Goal: Transaction & Acquisition: Subscribe to service/newsletter

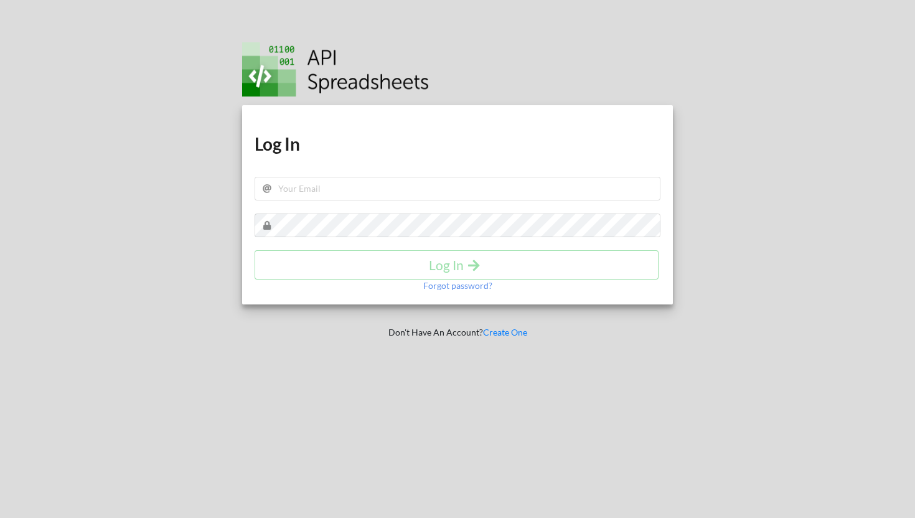
click at [369, 156] on div "Download hidden Download hidden Log In Log In Forgot password?" at bounding box center [457, 204] width 431 height 199
click at [334, 189] on input "text" at bounding box center [458, 189] width 406 height 24
click at [222, 214] on div at bounding box center [108, 259] width 234 height 518
click at [364, 179] on input "text" at bounding box center [458, 189] width 406 height 24
click at [362, 141] on h1 "Log In" at bounding box center [458, 144] width 406 height 22
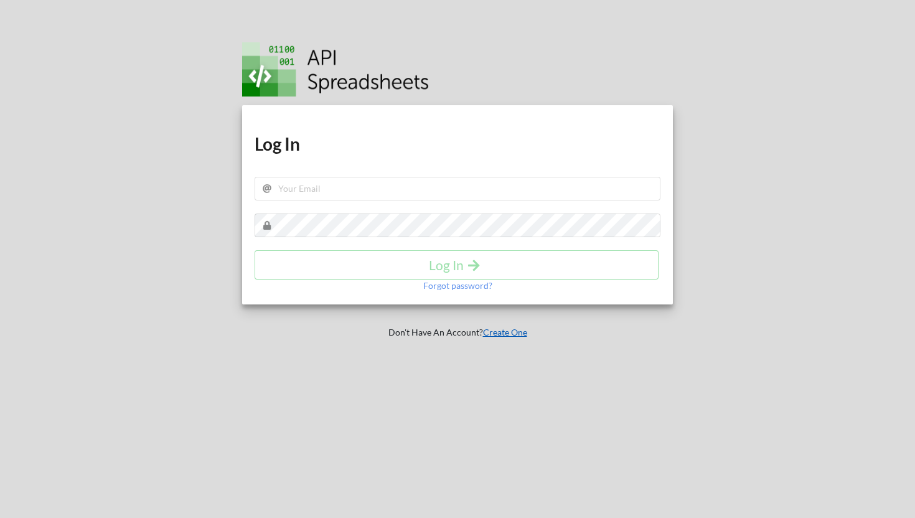
click at [493, 333] on link "Create One" at bounding box center [505, 332] width 44 height 11
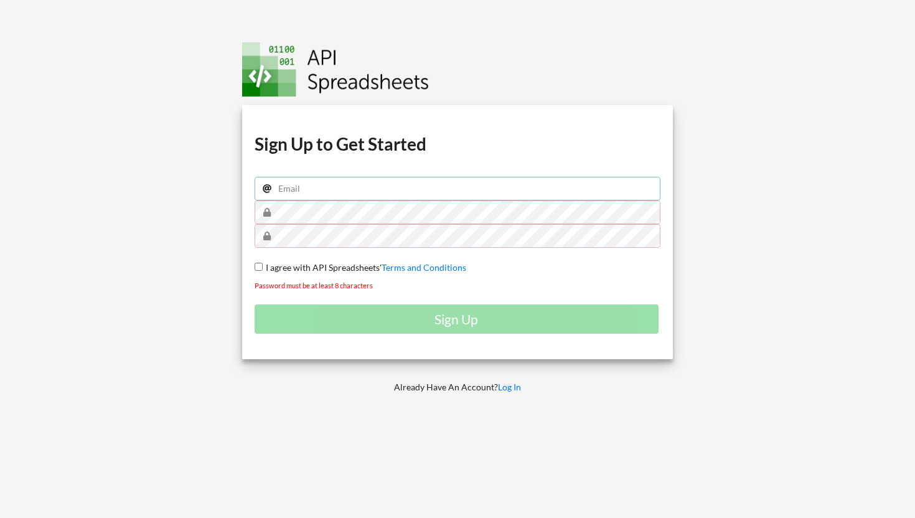
click at [413, 192] on input "email" at bounding box center [458, 189] width 406 height 24
type input "m"
type input "proharshit7@gmail.com"
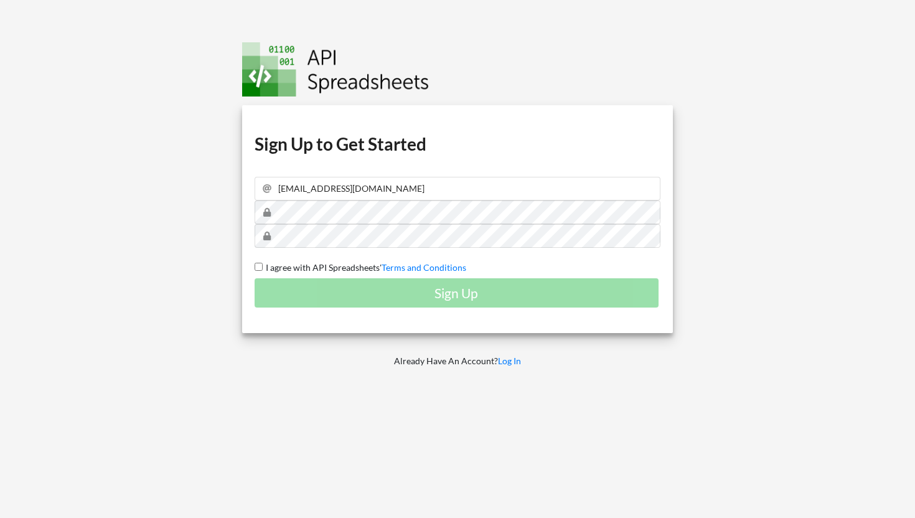
click at [286, 267] on span "I agree with API Spreadsheets'" at bounding box center [322, 267] width 119 height 11
click at [263, 267] on input "I agree with API Spreadsheets' Terms and Conditions" at bounding box center [259, 267] width 8 height 8
checkbox input "true"
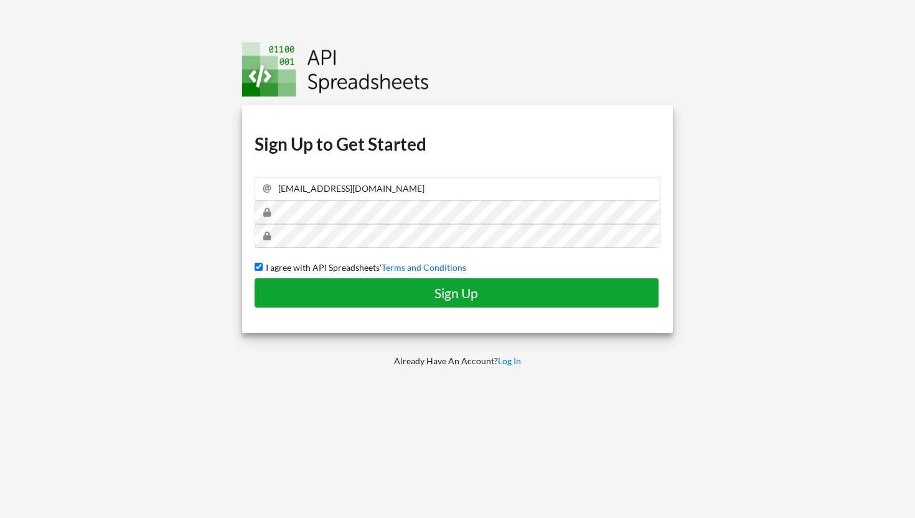
click at [350, 292] on h4 "Sign Up" at bounding box center [457, 293] width 378 height 16
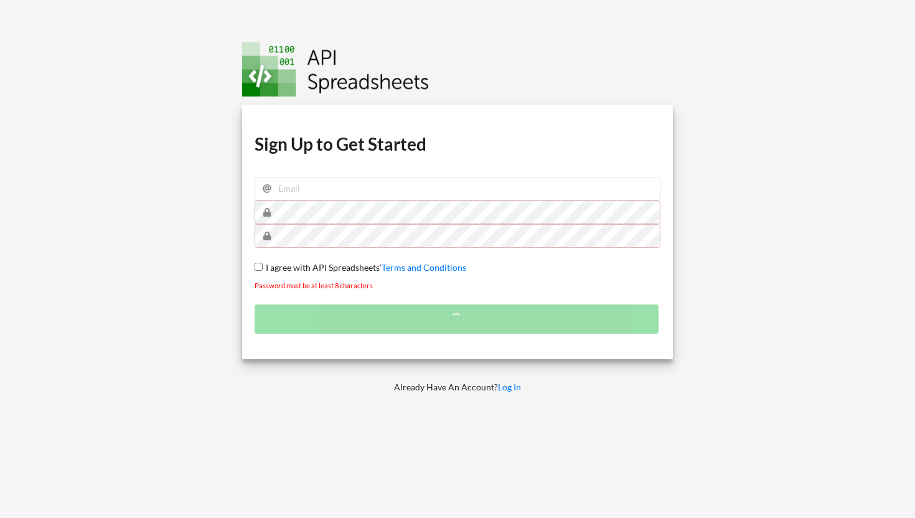
click at [313, 271] on span "I agree with API Spreadsheets'" at bounding box center [322, 267] width 119 height 11
click at [263, 271] on input "I agree with API Spreadsheets' Terms and Conditions" at bounding box center [259, 267] width 8 height 8
checkbox input "true"
click at [334, 191] on input "email" at bounding box center [458, 189] width 406 height 24
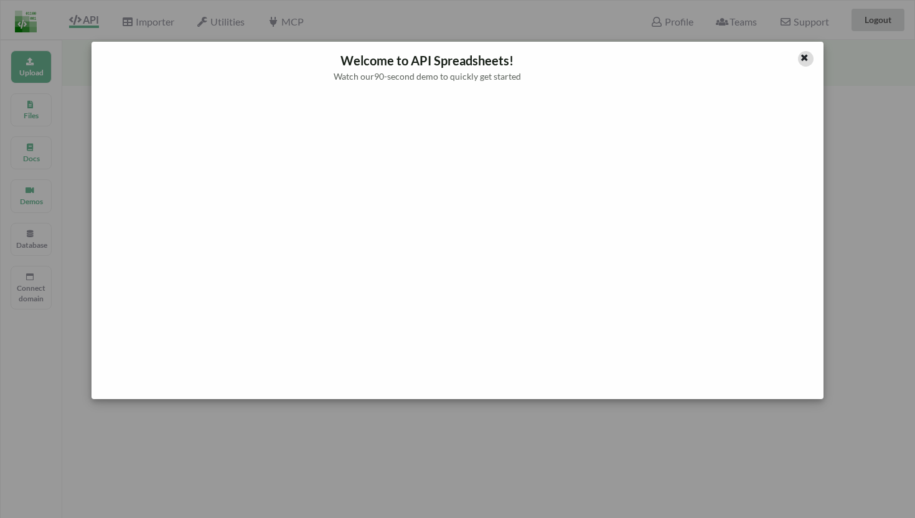
click at [805, 59] on icon at bounding box center [805, 56] width 11 height 9
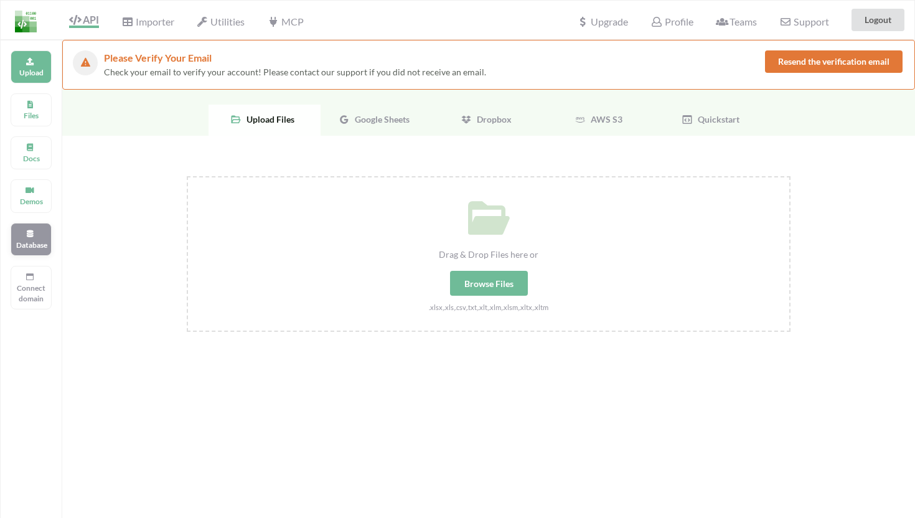
click at [37, 241] on p "Database" at bounding box center [31, 245] width 30 height 11
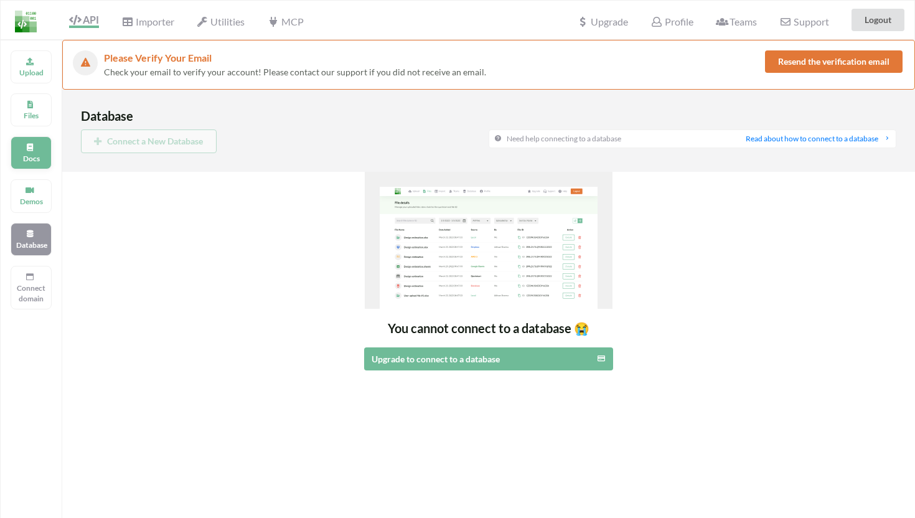
click at [33, 164] on div "Docs" at bounding box center [31, 152] width 41 height 33
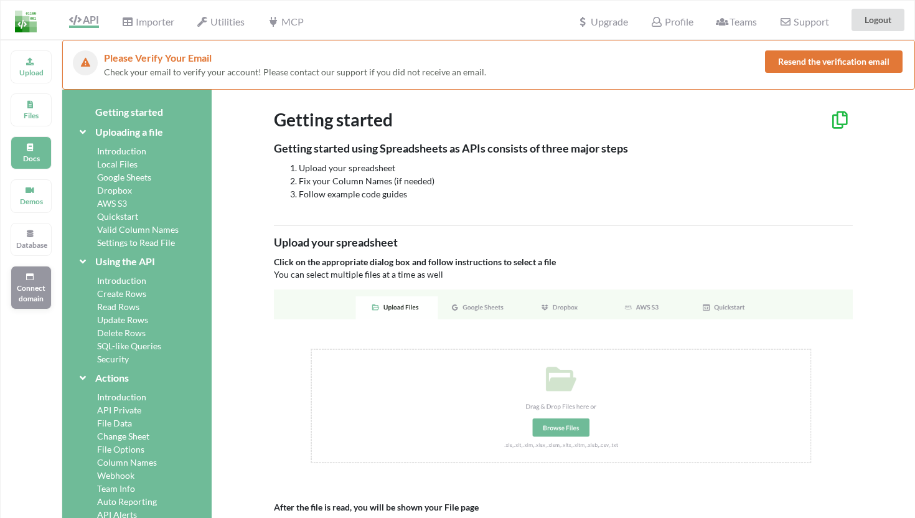
click at [39, 290] on p "Connect domain" at bounding box center [31, 293] width 30 height 21
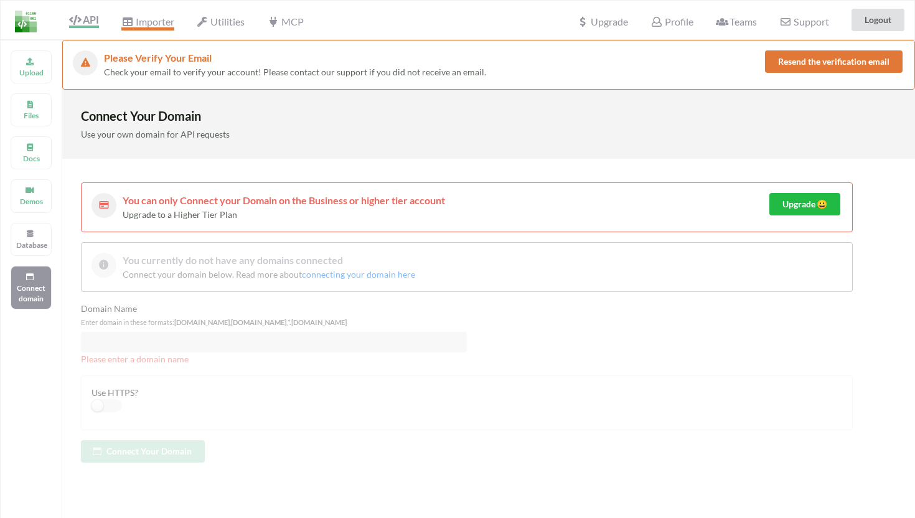
click at [153, 16] on span "Importer" at bounding box center [147, 23] width 52 height 15
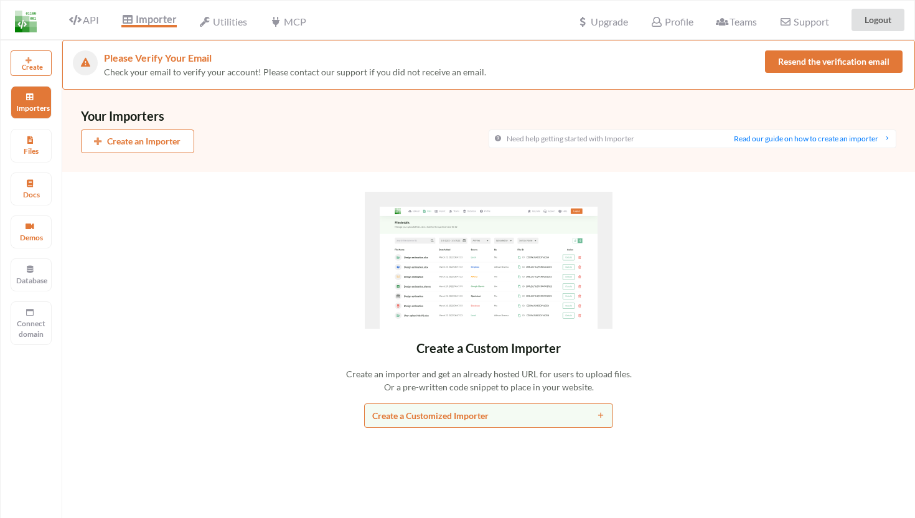
click at [79, 27] on div "API" at bounding box center [79, 20] width 56 height 24
click at [83, 17] on span "API" at bounding box center [84, 21] width 30 height 15
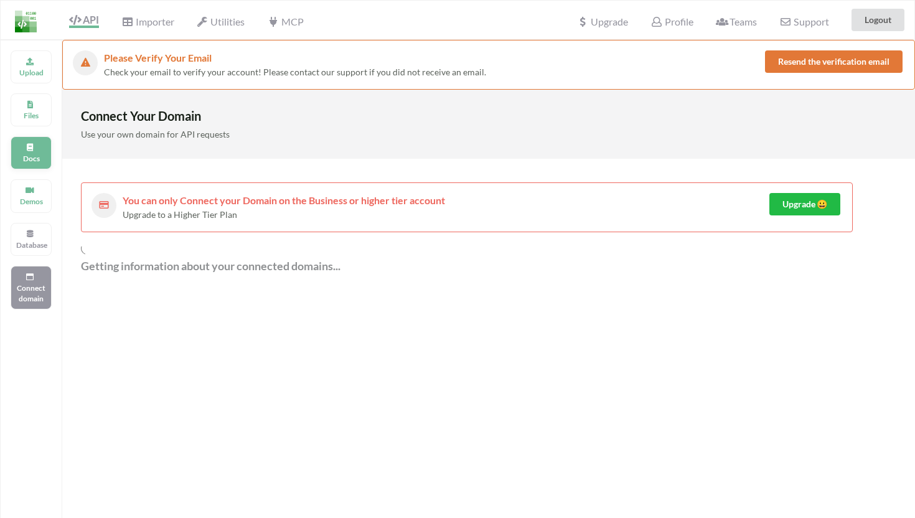
click at [37, 148] on div "Docs" at bounding box center [31, 152] width 41 height 33
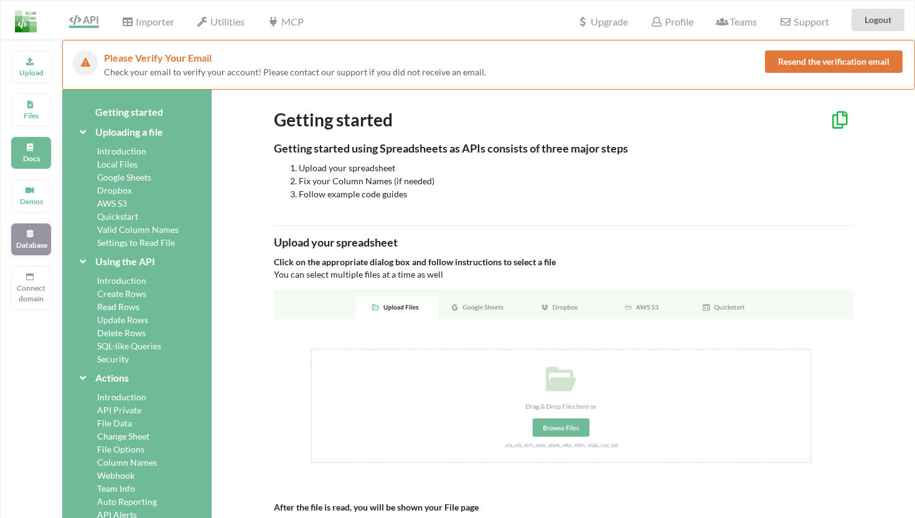
click at [25, 232] on div "Database" at bounding box center [31, 239] width 41 height 33
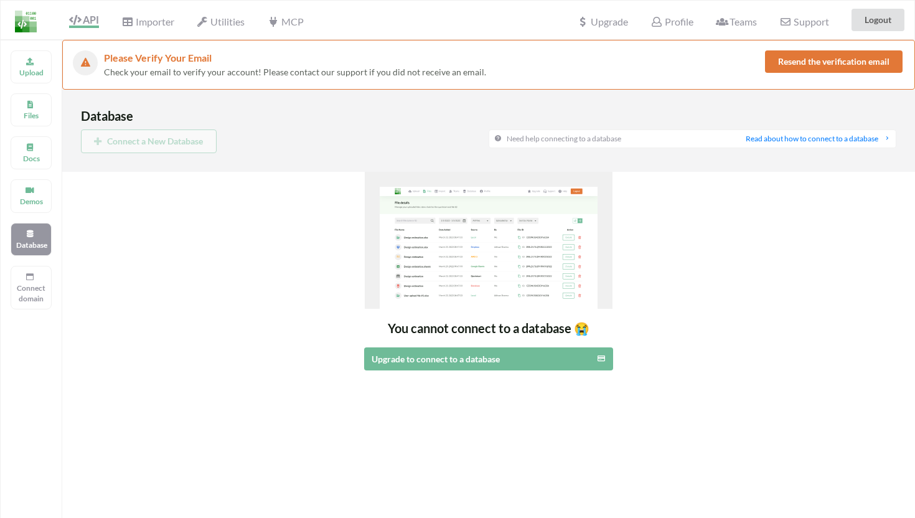
click at [174, 138] on div "Connect a New Database" at bounding box center [285, 142] width 408 height 24
click at [52, 153] on div "Upload Files Docs Demos Database Connect domain" at bounding box center [31, 299] width 62 height 518
click at [37, 153] on p "Docs" at bounding box center [31, 158] width 30 height 11
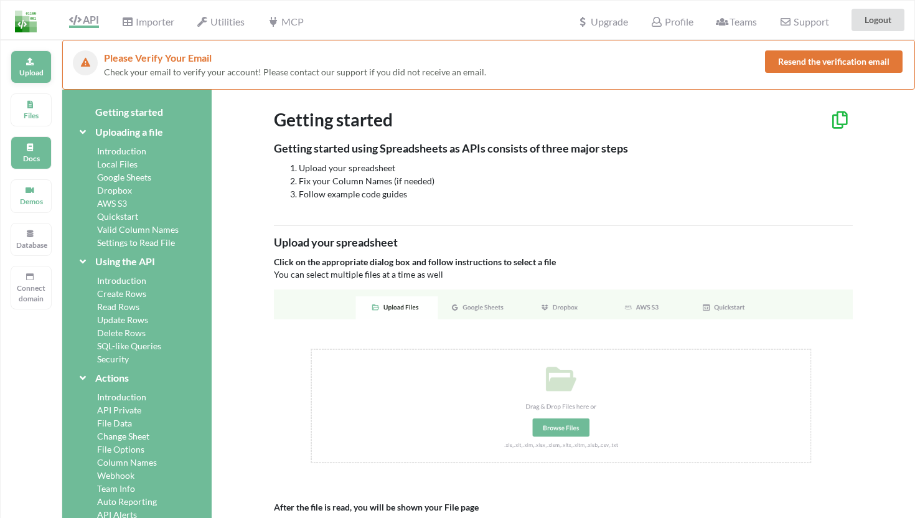
click at [34, 78] on div "Upload" at bounding box center [31, 66] width 41 height 33
